Goal: Task Accomplishment & Management: Use online tool/utility

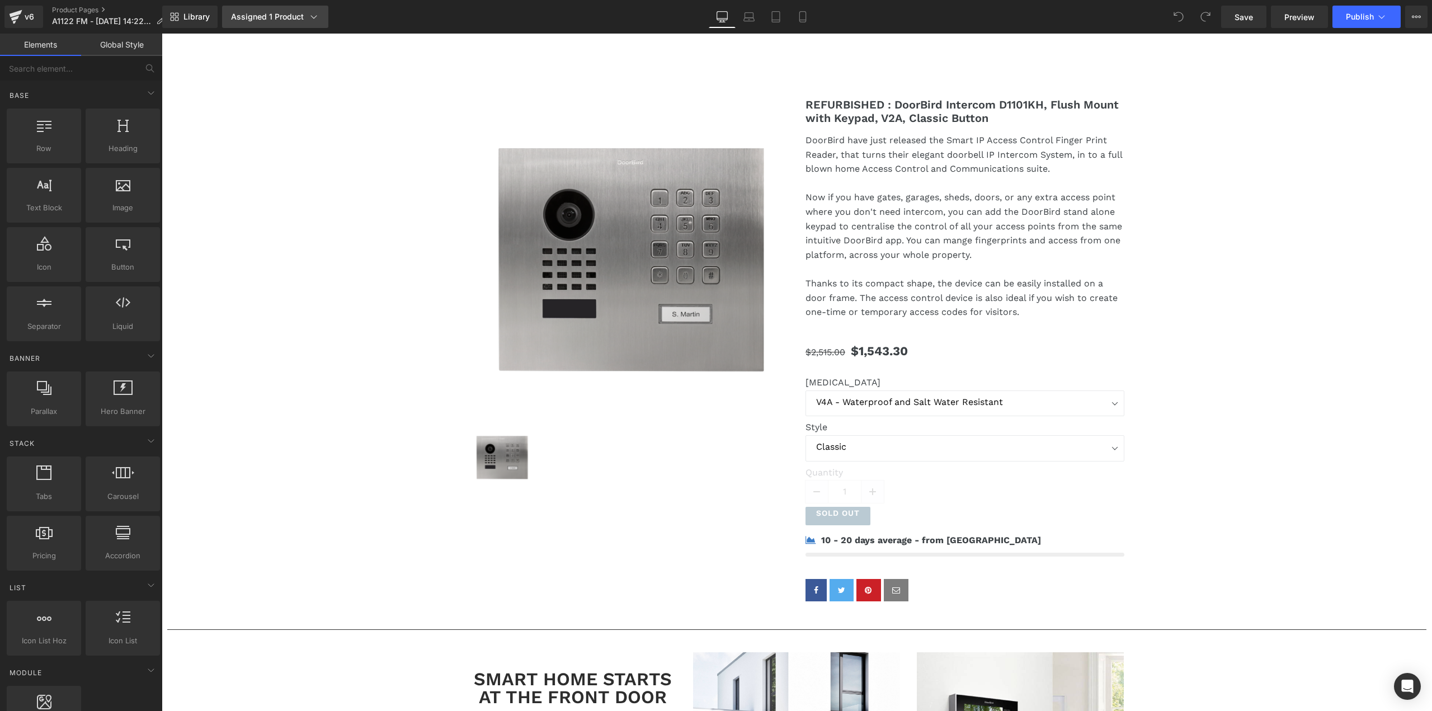
click at [280, 18] on div "Assigned 1 Product" at bounding box center [275, 16] width 88 height 11
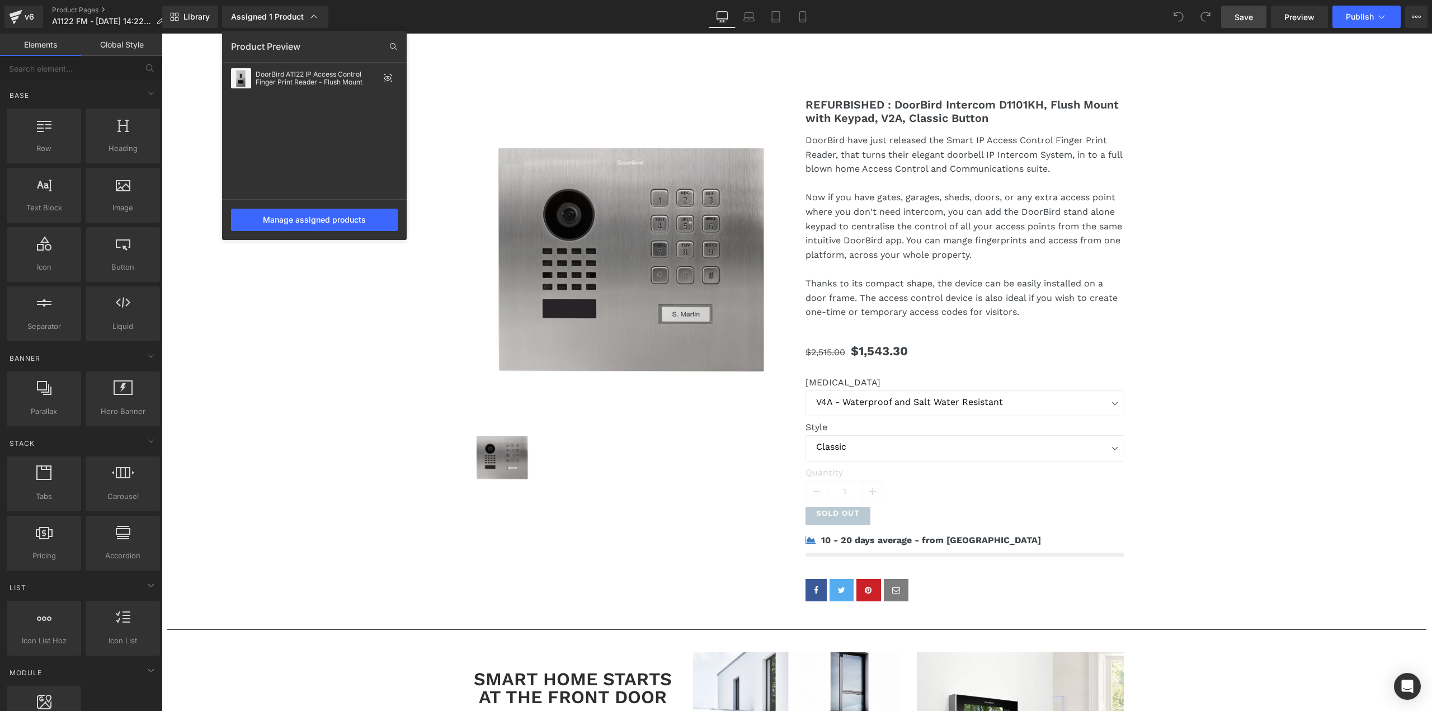
click at [1240, 18] on span "Save" at bounding box center [1243, 17] width 18 height 12
click at [1361, 22] on button "Publish" at bounding box center [1366, 17] width 68 height 22
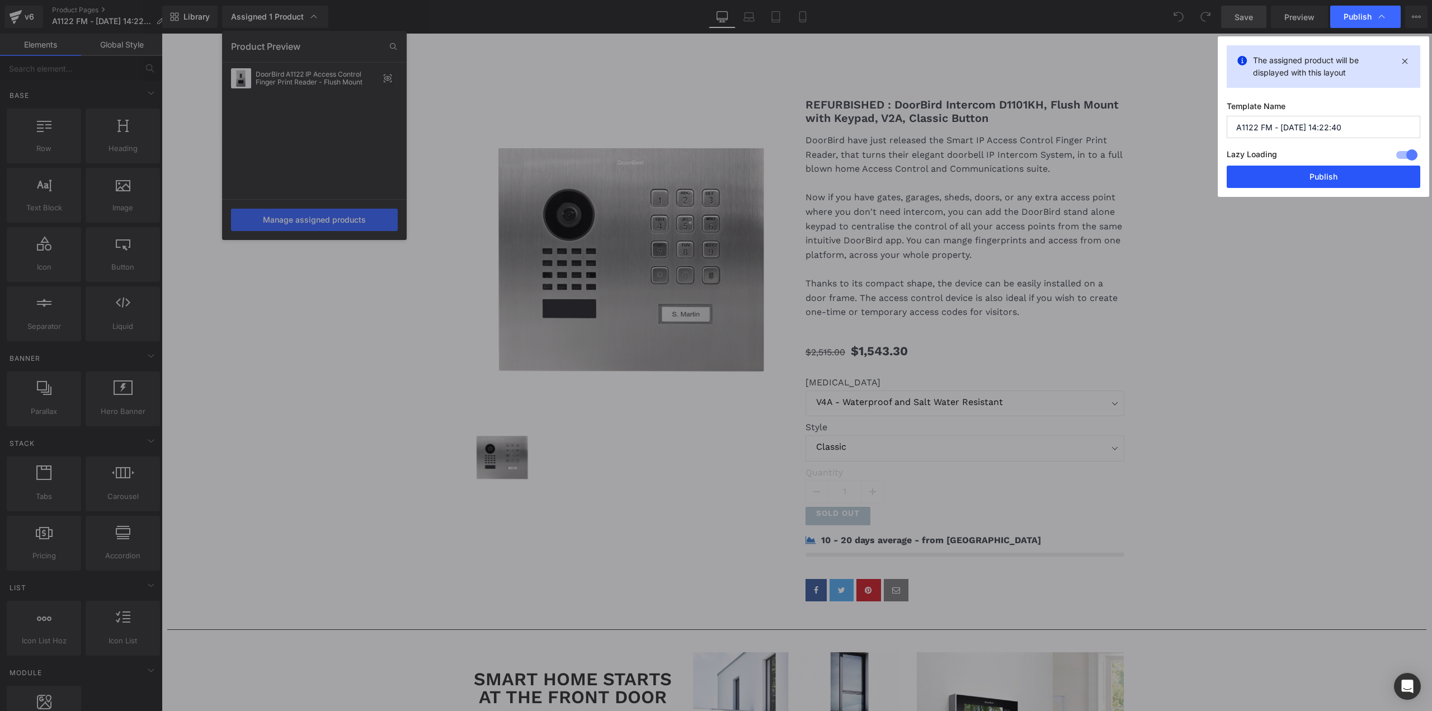
click at [1339, 176] on button "Publish" at bounding box center [1323, 177] width 194 height 22
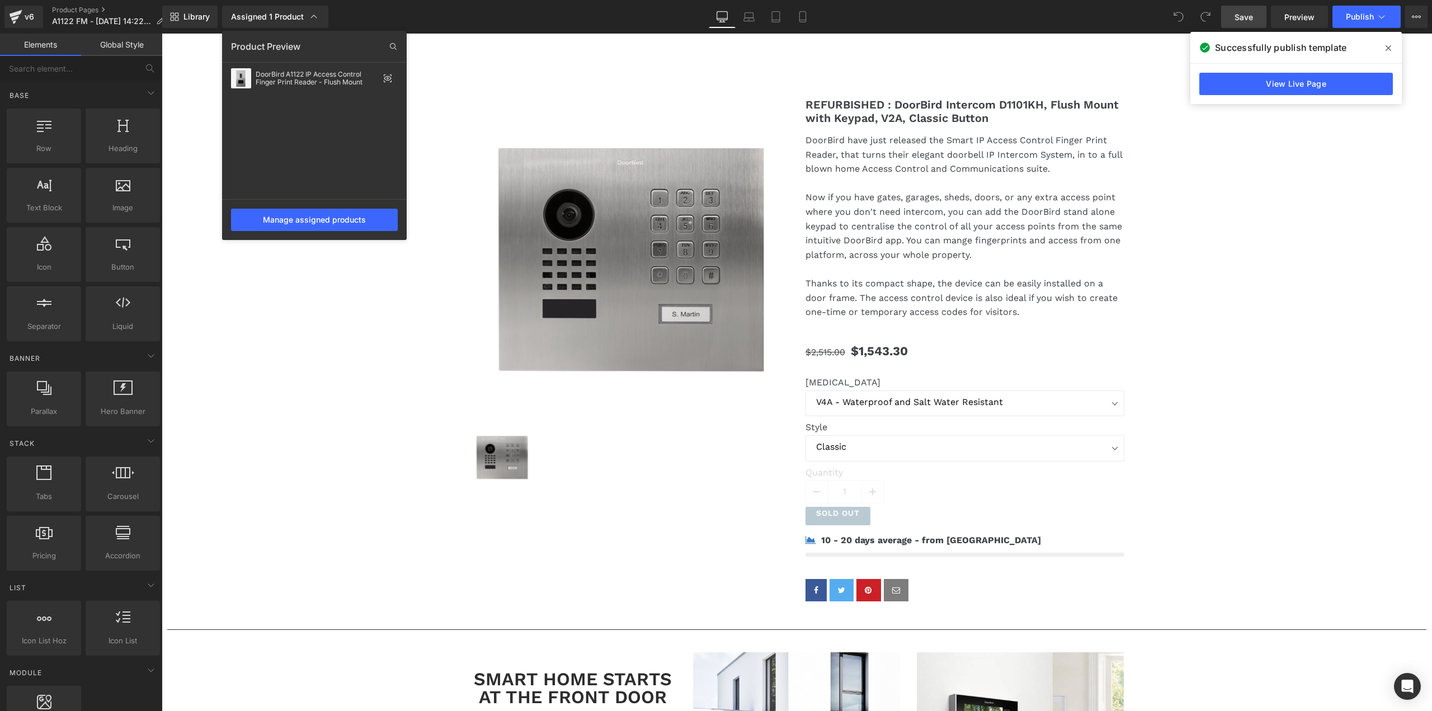
click at [441, 161] on div at bounding box center [797, 372] width 1270 height 677
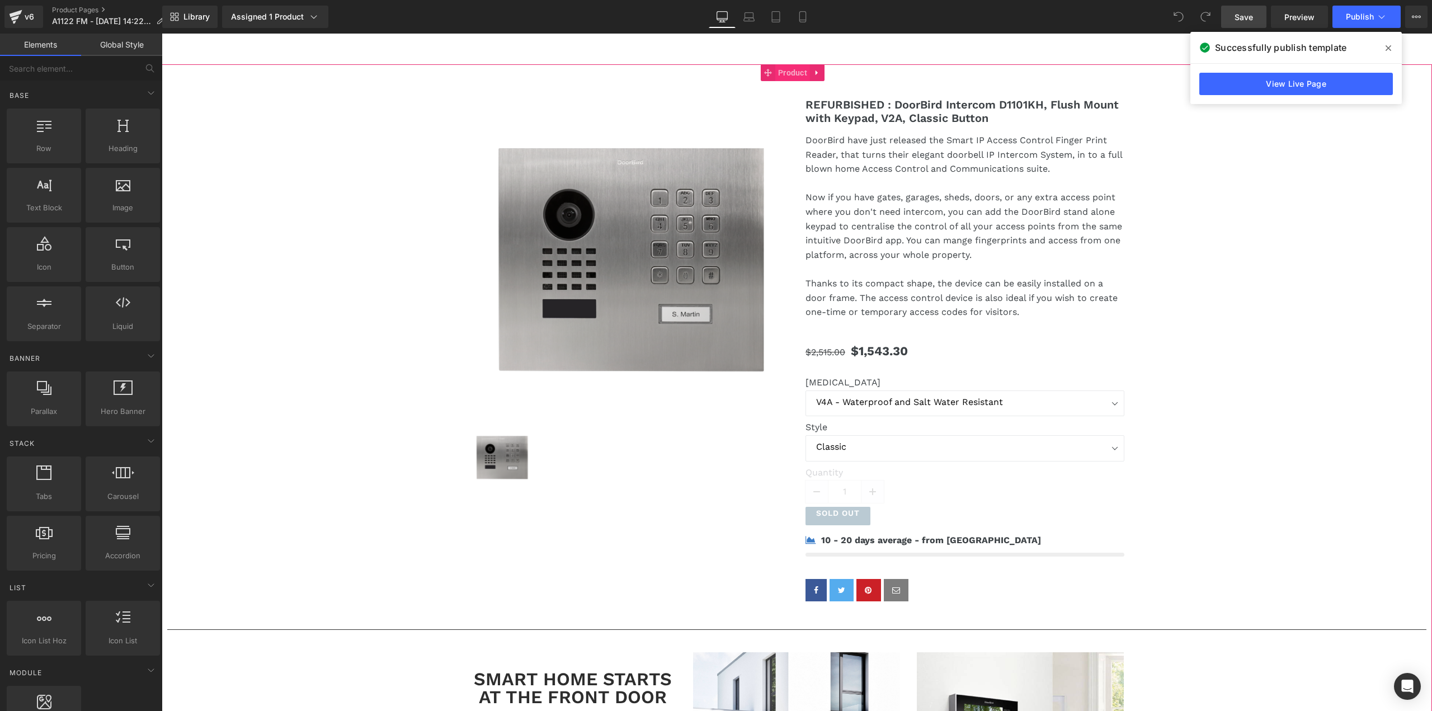
click at [785, 78] on span "Product" at bounding box center [792, 72] width 35 height 17
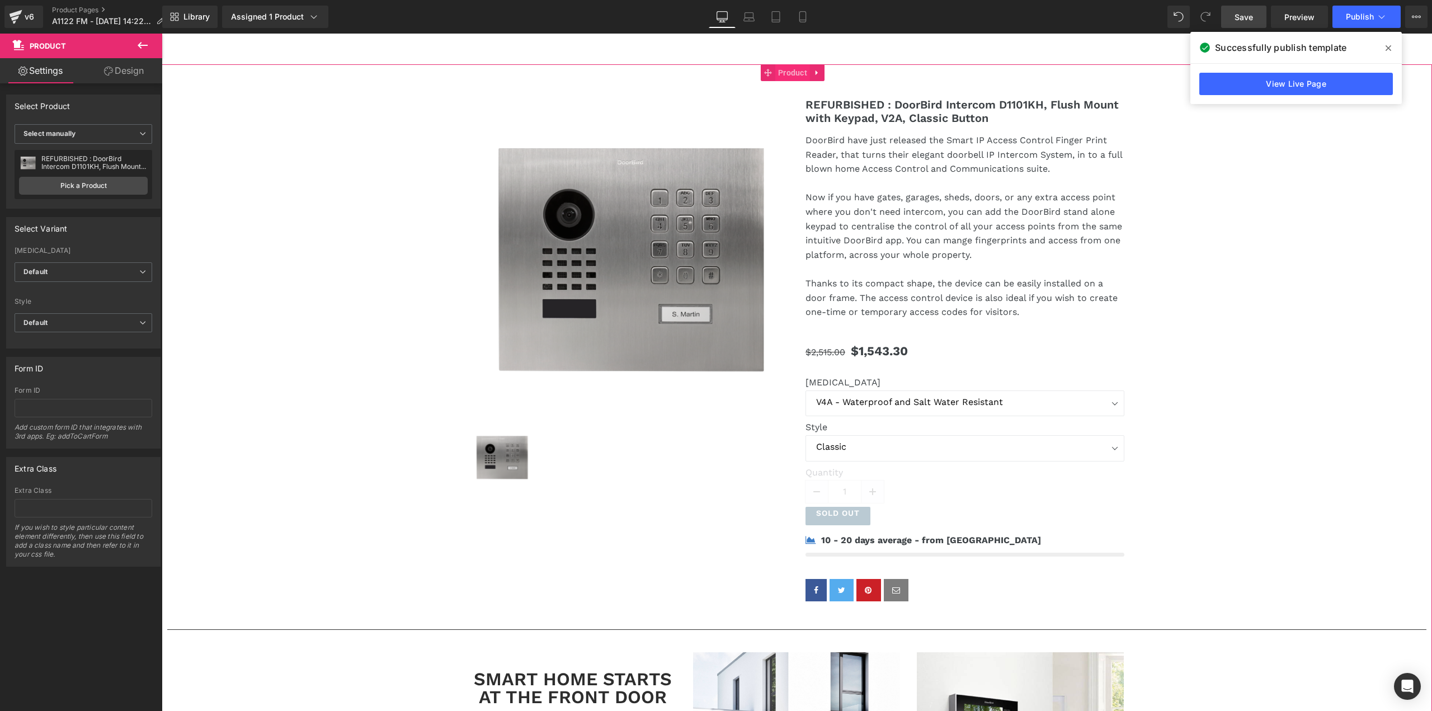
click at [789, 72] on span "Product" at bounding box center [792, 72] width 35 height 17
click at [73, 185] on link "Pick a Product" at bounding box center [83, 186] width 129 height 18
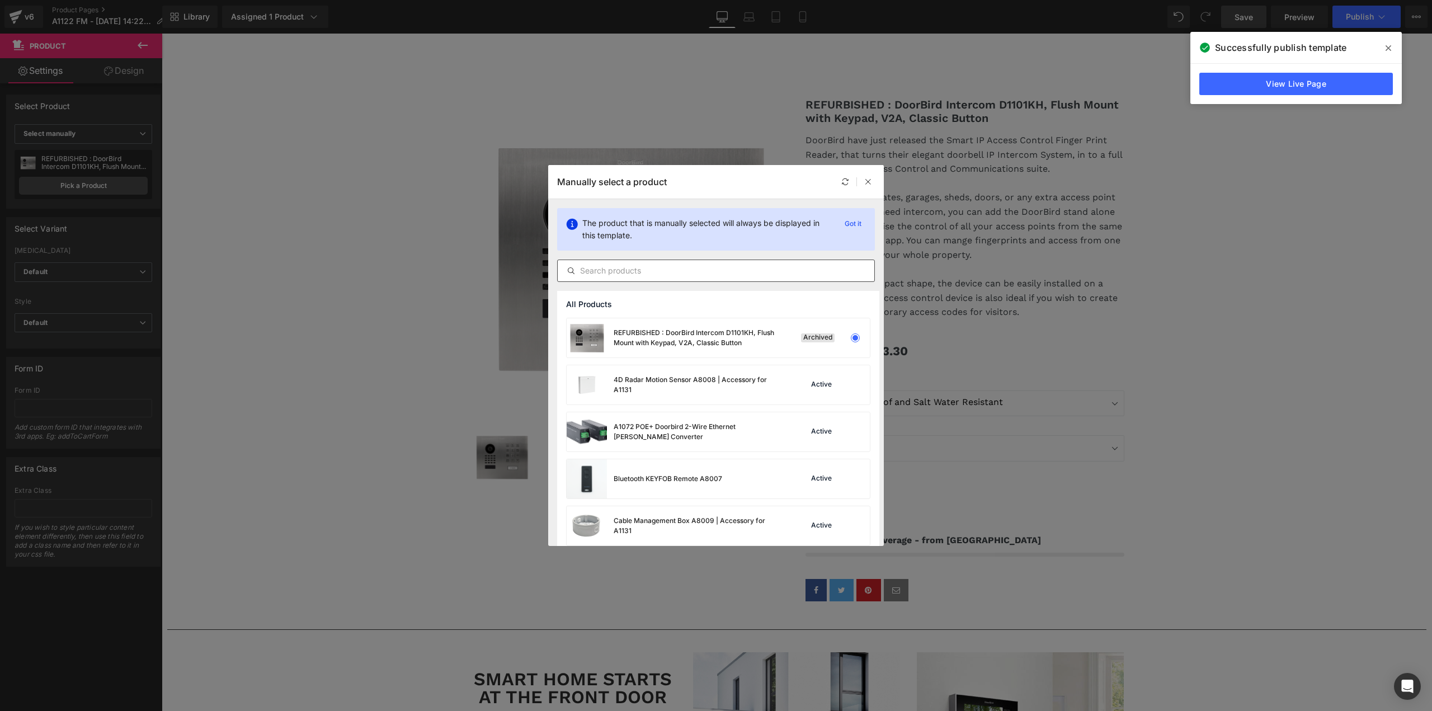
click at [613, 268] on input "text" at bounding box center [716, 270] width 317 height 13
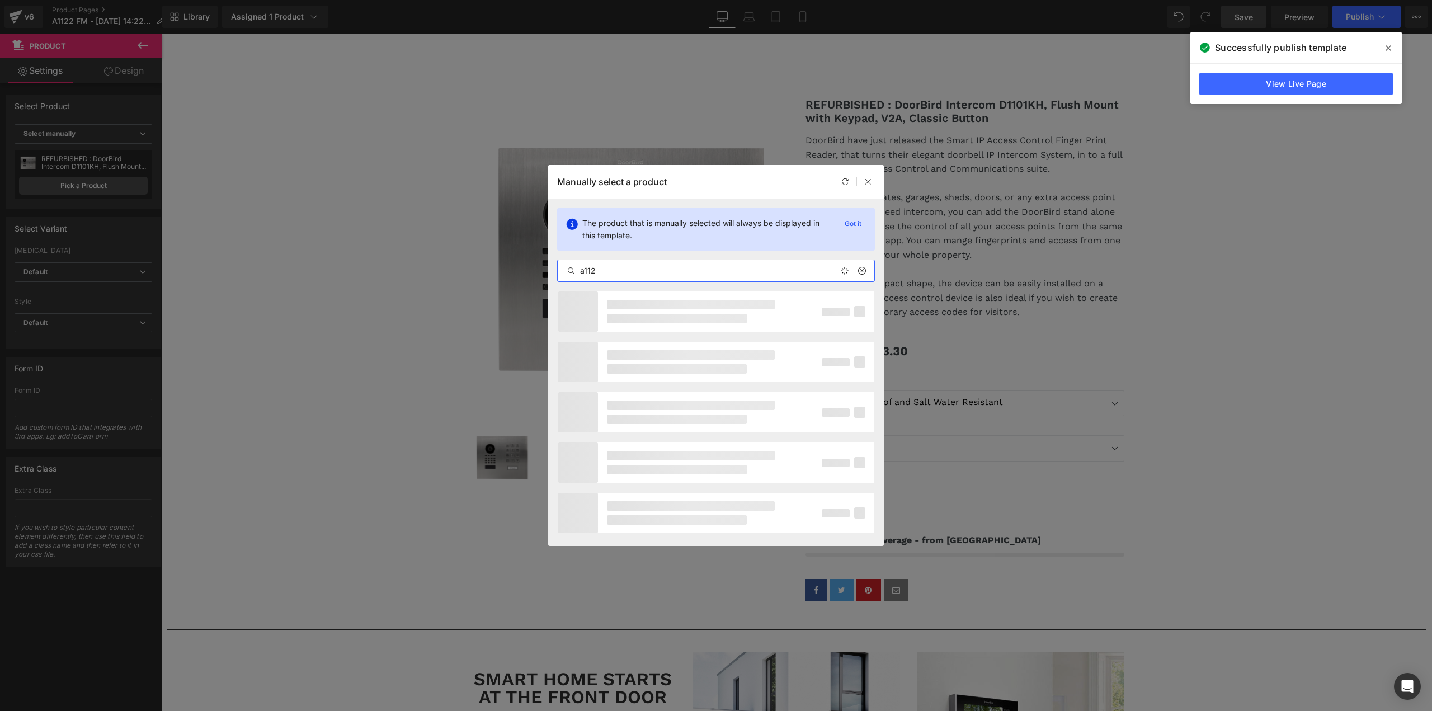
type input "a1122"
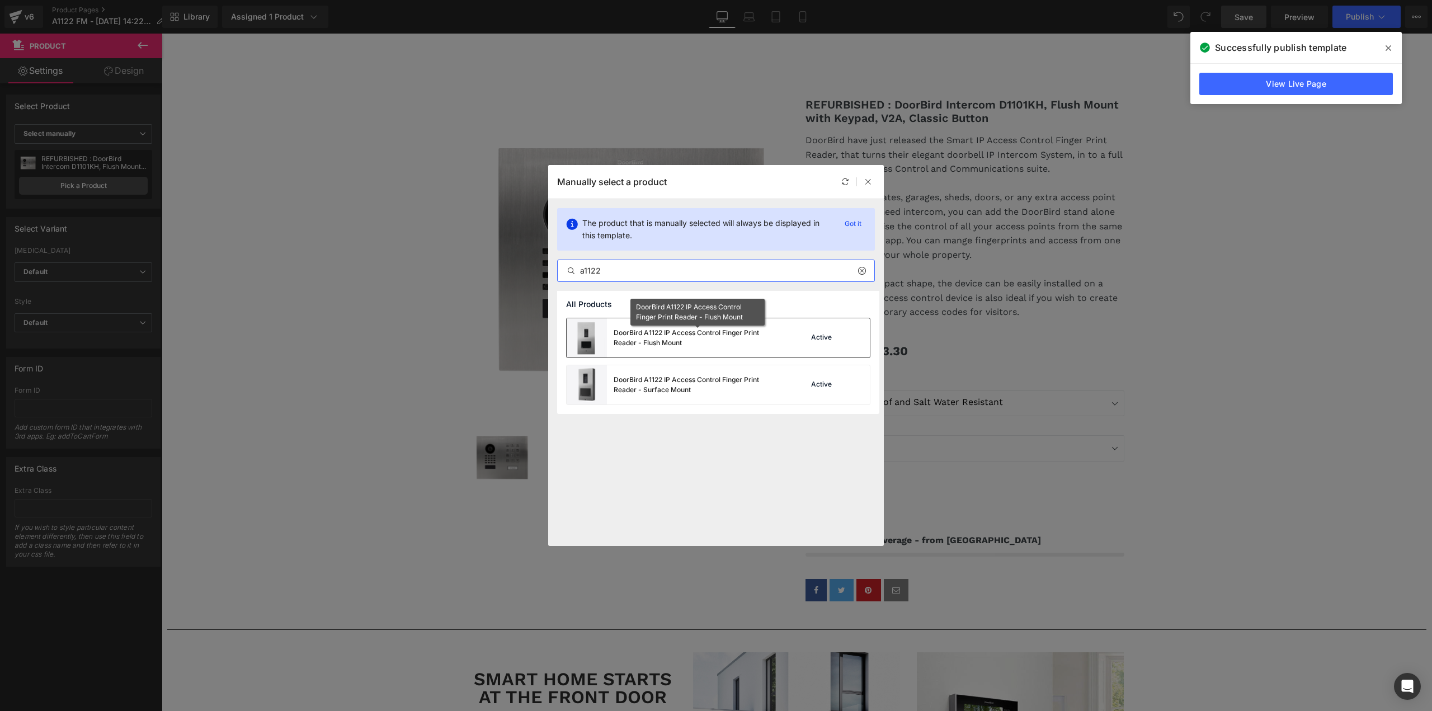
click at [626, 344] on div "DoorBird A1122 IP Access Control Finger Print Reader - Flush Mount" at bounding box center [698, 338] width 168 height 20
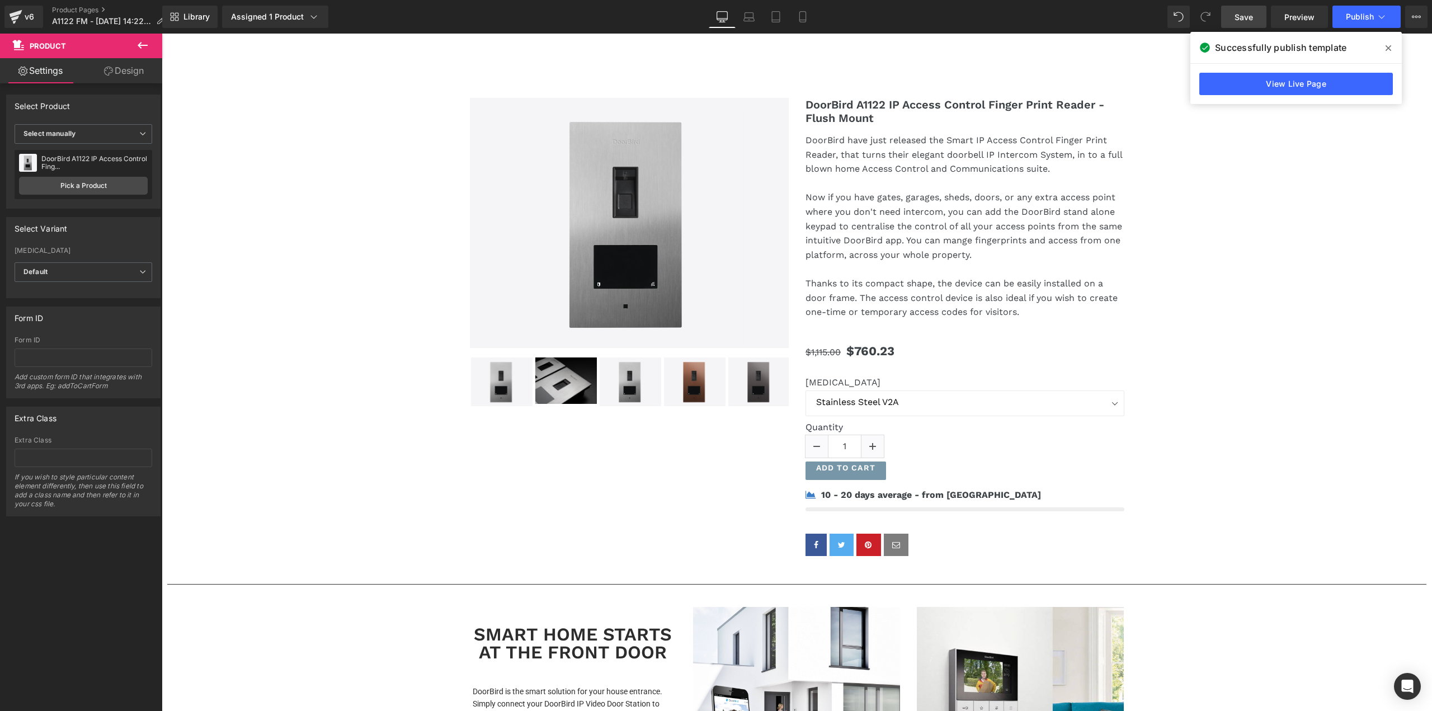
click at [1240, 18] on span "Save" at bounding box center [1243, 17] width 18 height 12
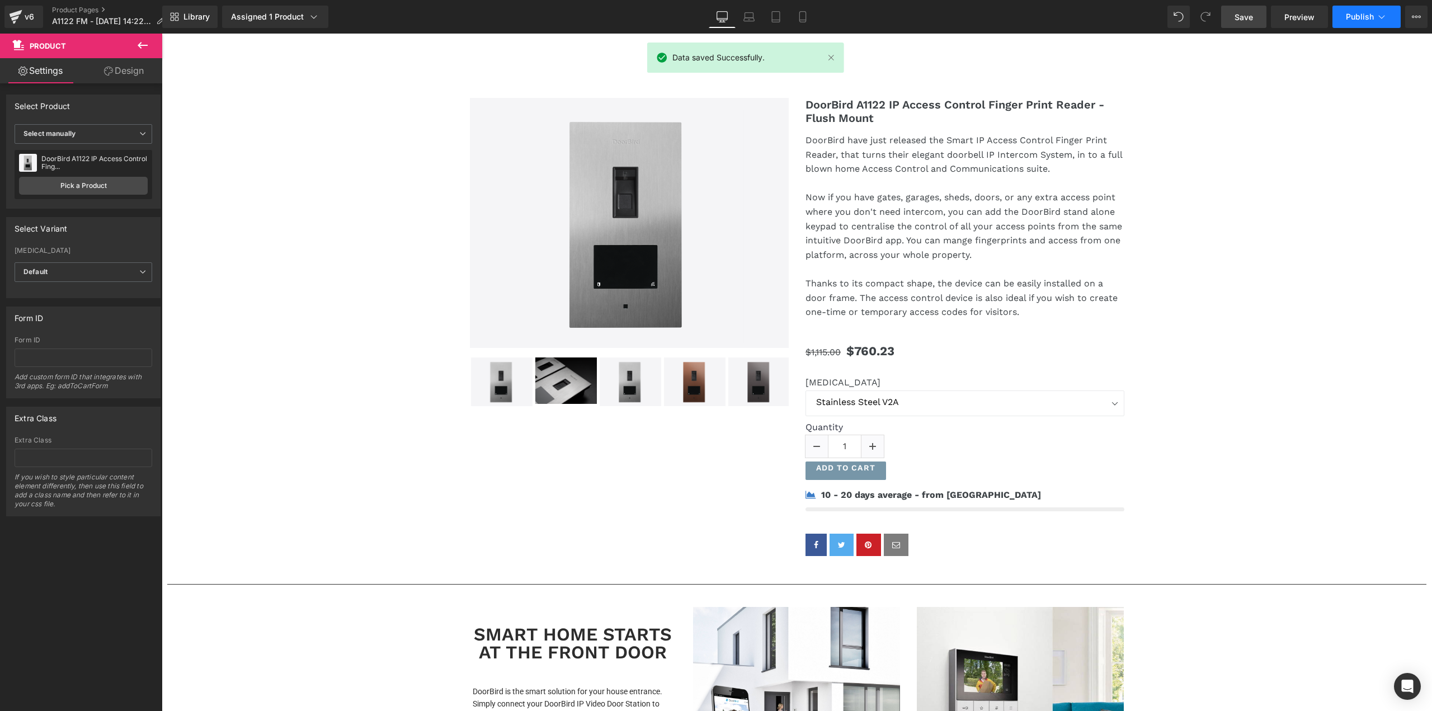
click at [1363, 22] on button "Publish" at bounding box center [1366, 17] width 68 height 22
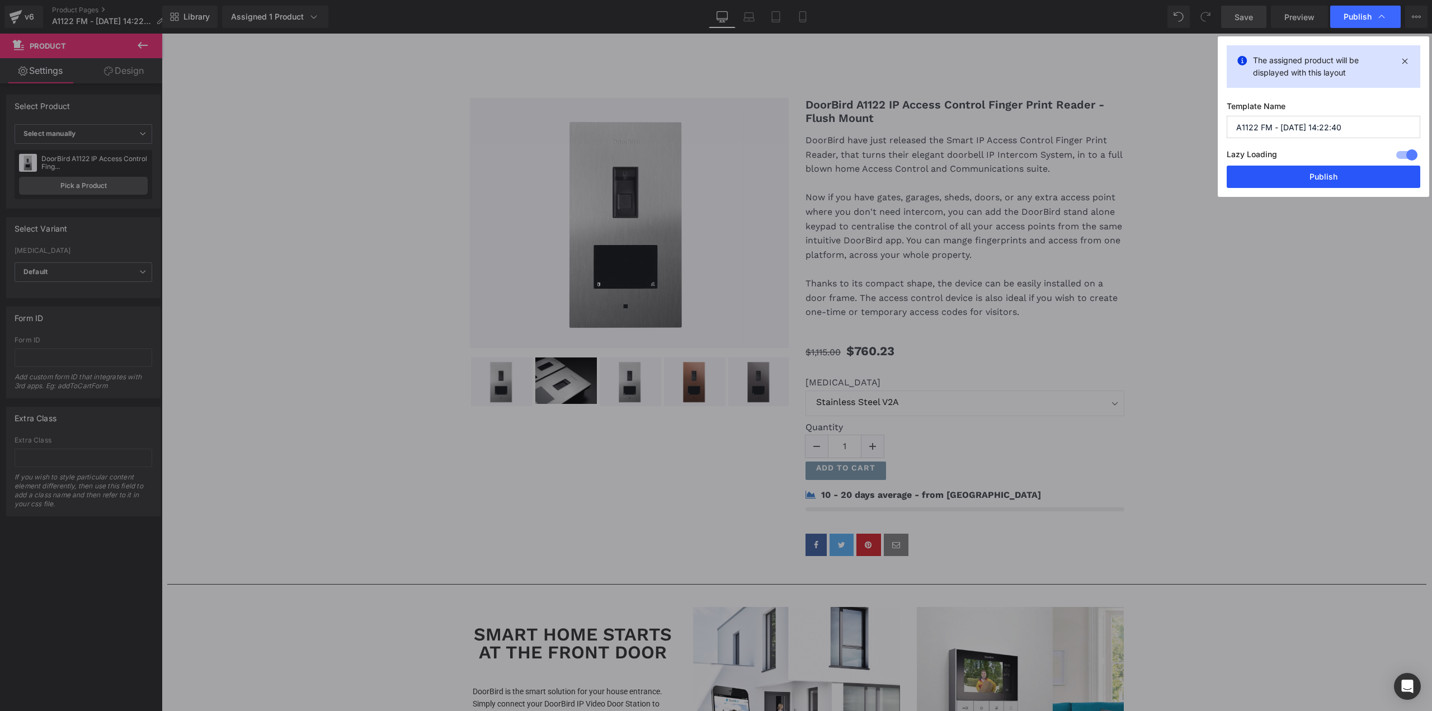
click at [1301, 172] on button "Publish" at bounding box center [1323, 177] width 194 height 22
